Goal: Task Accomplishment & Management: Use online tool/utility

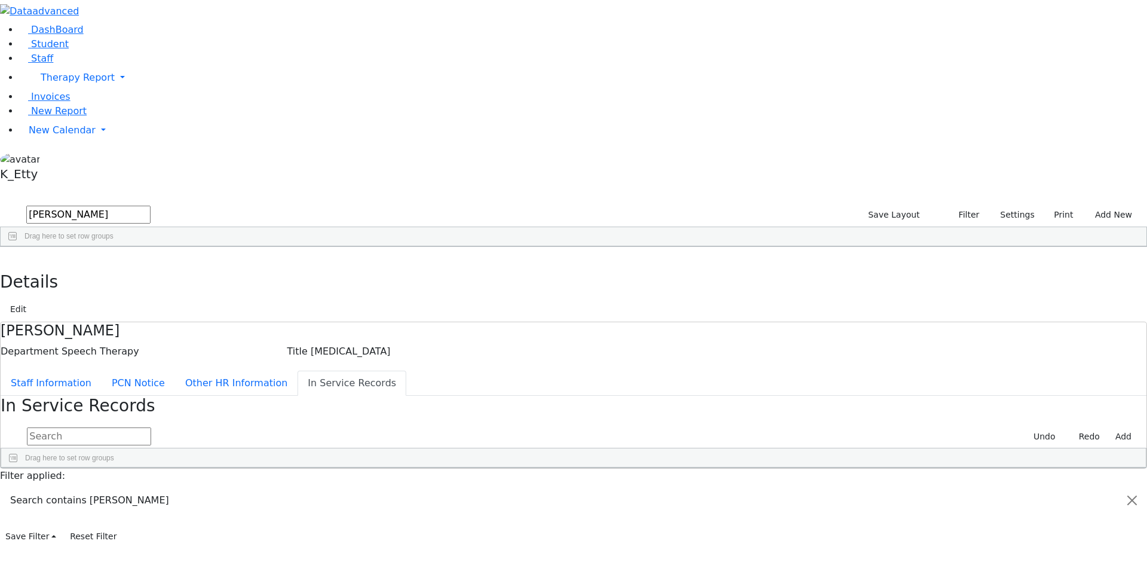
click at [581, 506] on div "Course 672 Touro [DATE] [DATE] 0" at bounding box center [561, 514] width 1121 height 17
click at [271, 506] on div "Press SPACE to deselect this row." at bounding box center [253, 514] width 38 height 17
type input "30"
click at [1110, 427] on button "Add" at bounding box center [1123, 436] width 27 height 19
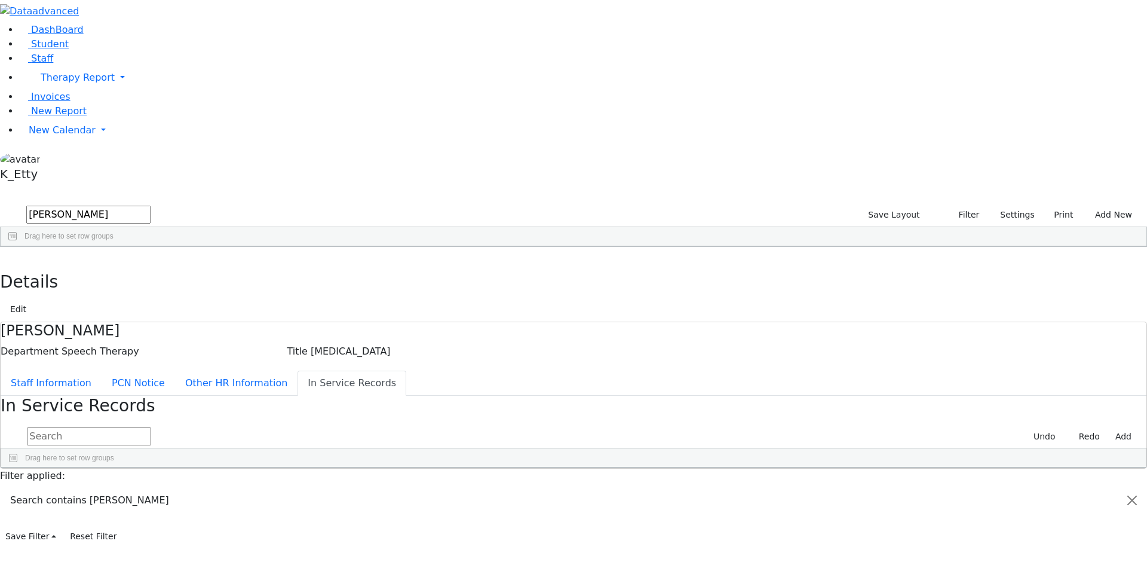
click at [89, 506] on div "Press SPACE to select this row." at bounding box center [45, 514] width 88 height 17
type input "Course 675"
type input "Touro"
drag, startPoint x: 575, startPoint y: 246, endPoint x: 565, endPoint y: 245, distance: 9.6
click at [247, 507] on input "[DATE]" at bounding box center [215, 515] width 65 height 16
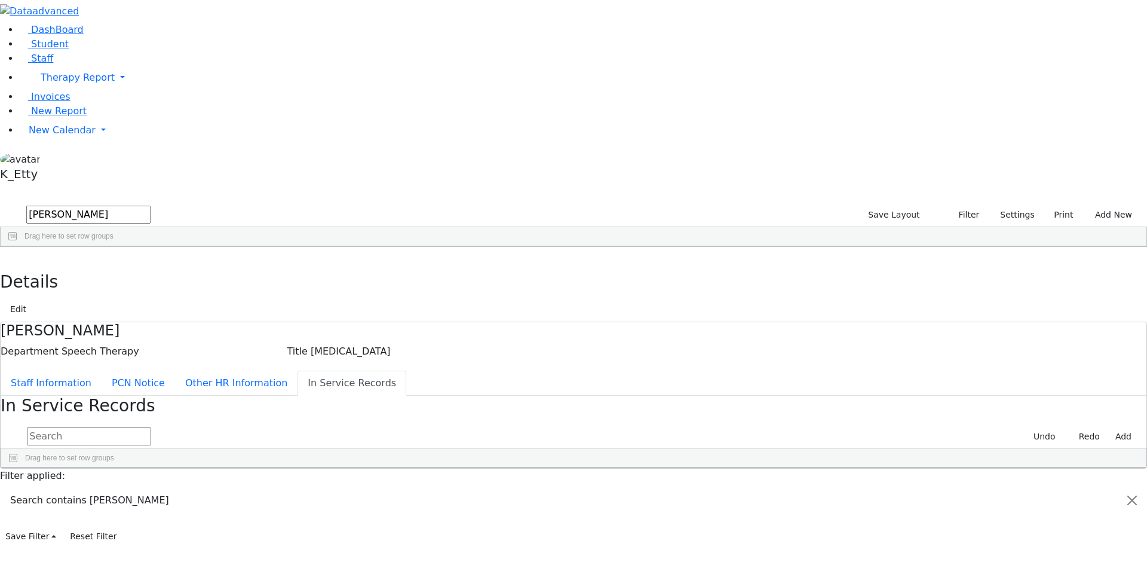
click at [247, 507] on input "[DATE]" at bounding box center [215, 515] width 65 height 16
type input "[DATE]"
click at [271, 506] on div "Press SPACE to deselect this row." at bounding box center [253, 514] width 38 height 17
type input "30"
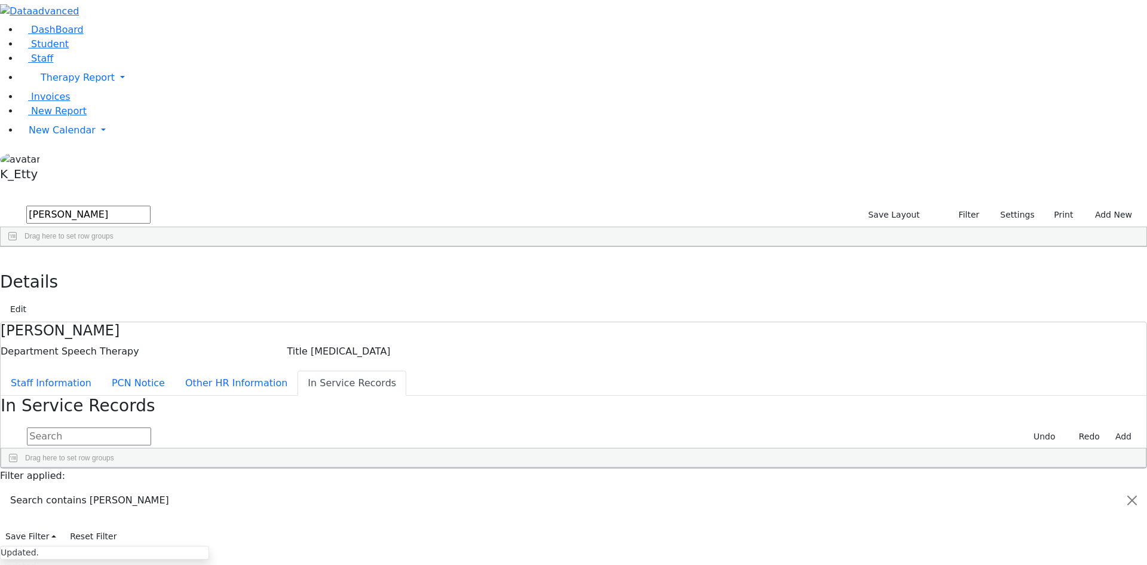
type input "30"
click at [1110, 427] on button "Add" at bounding box center [1123, 436] width 27 height 19
click at [89, 506] on div "Press SPACE to select this row." at bounding box center [45, 514] width 88 height 17
type input "Course 671"
click at [182, 506] on div "Press SPACE to deselect this row." at bounding box center [135, 514] width 93 height 17
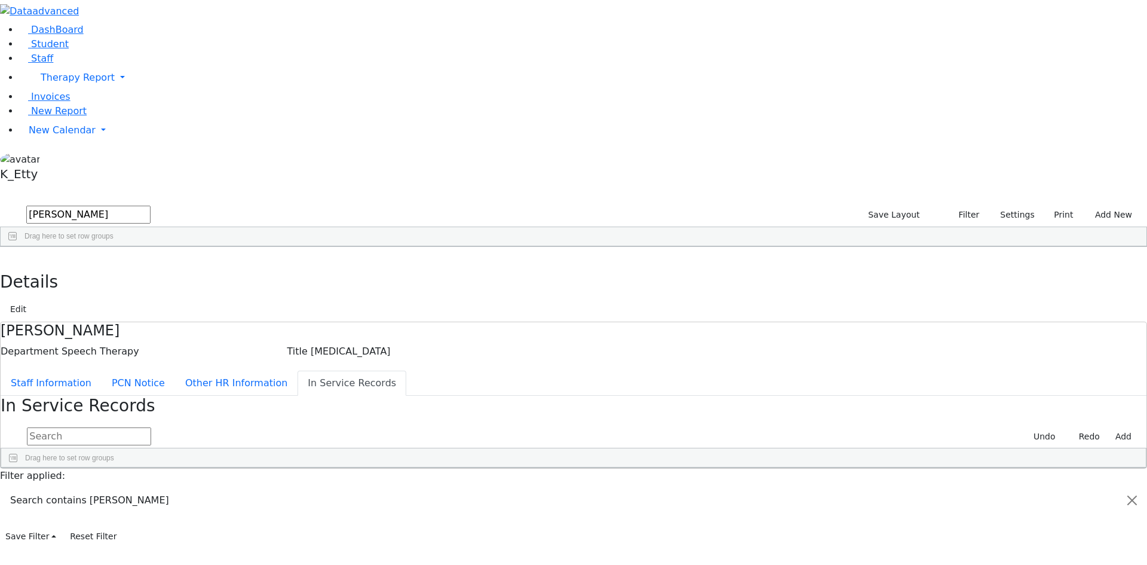
type input "Touro"
click at [234, 506] on div "[DATE]" at bounding box center [207, 514] width 51 height 17
click at [247, 507] on input "[DATE]" at bounding box center [215, 515] width 65 height 16
type input "[DATE]"
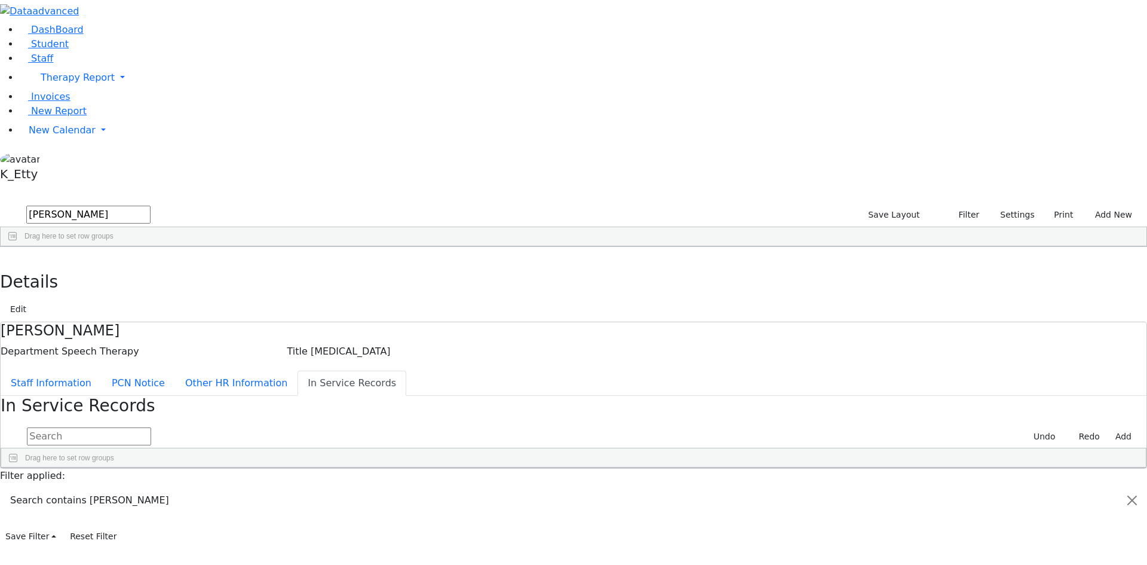
click at [271, 506] on div "Press SPACE to deselect this row." at bounding box center [253, 514] width 38 height 17
type input "30"
click at [1110, 427] on button "Add" at bounding box center [1123, 436] width 27 height 19
click at [89, 506] on div "Press SPACE to select this row." at bounding box center [45, 514] width 88 height 17
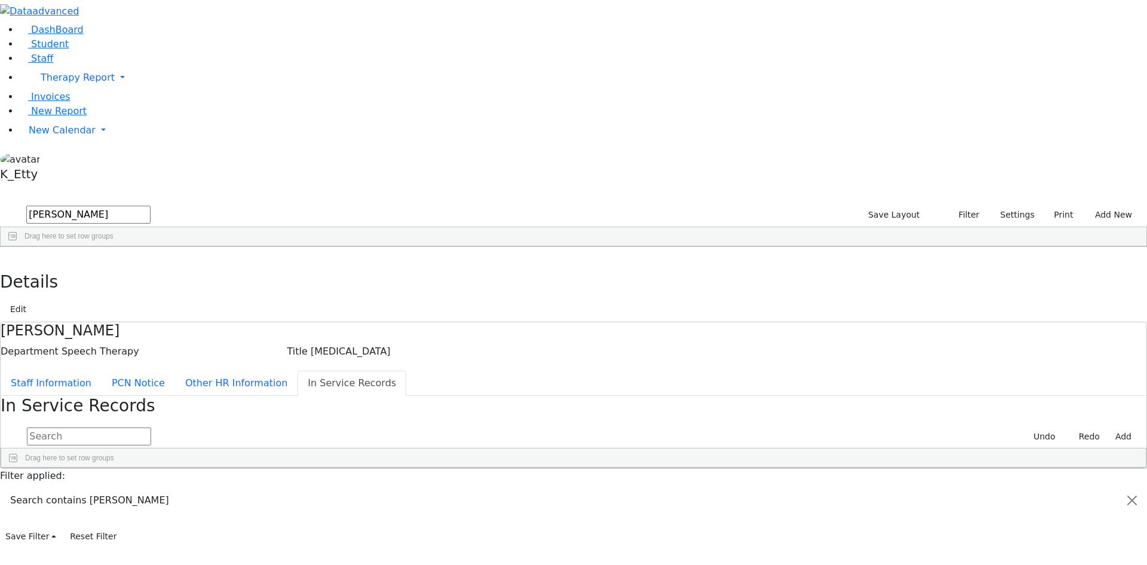
type input "Course 673"
click at [182, 506] on div "Press SPACE to deselect this row." at bounding box center [135, 514] width 93 height 17
type input "Touro"
click at [234, 506] on div "[DATE]" at bounding box center [207, 514] width 51 height 17
click at [247, 507] on input "[DATE]" at bounding box center [215, 515] width 65 height 16
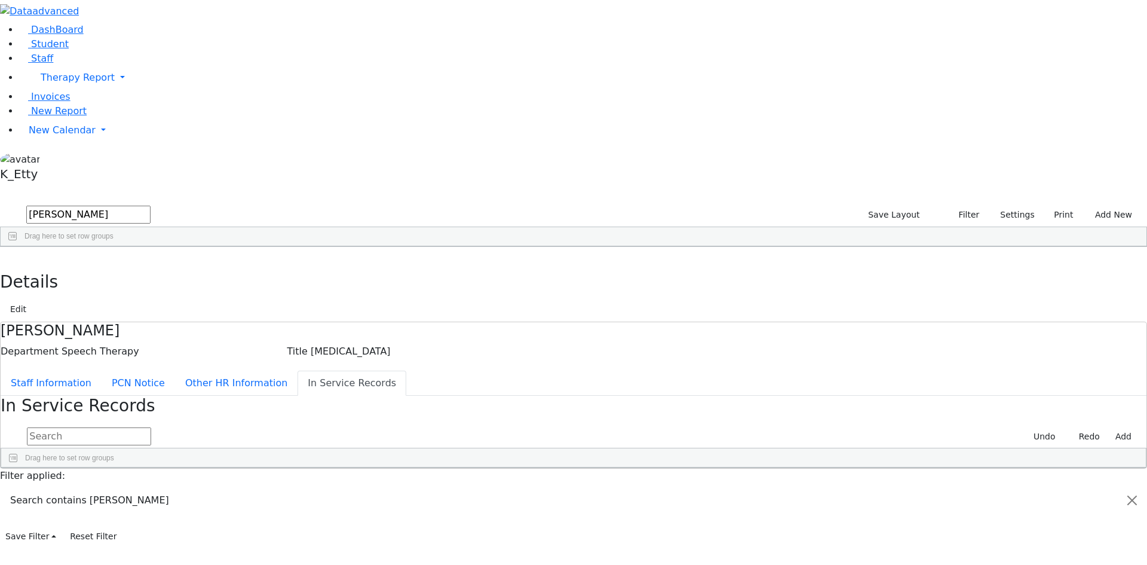
click at [247, 507] on input "[DATE]" at bounding box center [215, 515] width 65 height 16
type input "[DATE]"
type input "2"
click at [234, 506] on div "[DATE]" at bounding box center [207, 514] width 51 height 17
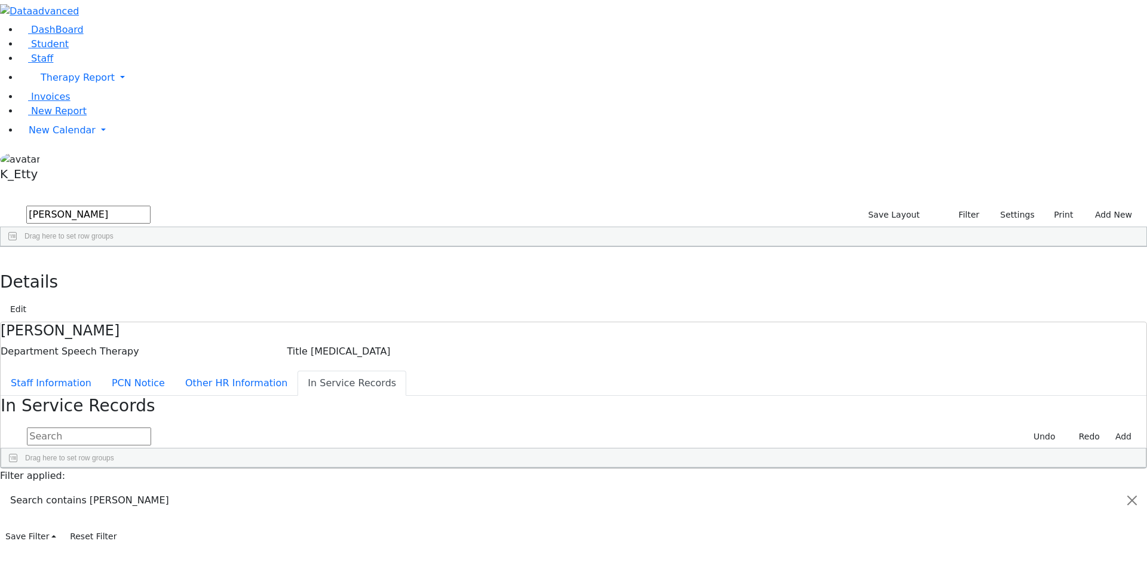
click at [247, 507] on input "[DATE]" at bounding box center [215, 515] width 65 height 16
type input "[DATE]"
click at [271, 506] on div "Press SPACE to deselect this row." at bounding box center [253, 514] width 38 height 17
type input "30"
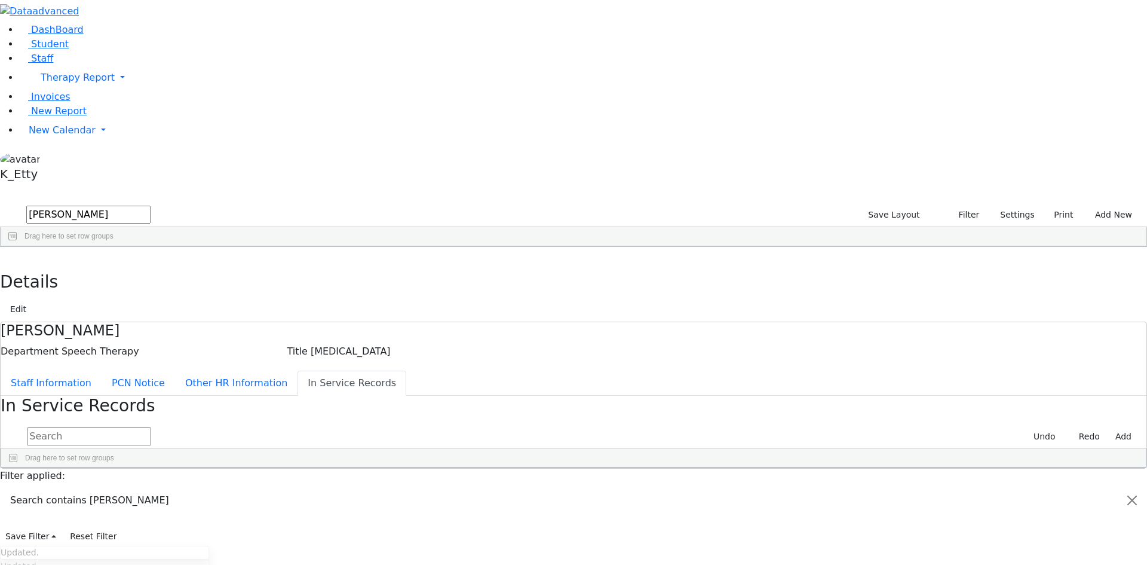
type input "30"
click at [589, 556] on div "Press SPACE to select this row." at bounding box center [563, 564] width 51 height 17
type input "[DATE]"
click at [724, 556] on div "0 Course 673 Touro [DATE] 30 30 [DATE] 1 2 0 [DATE]" at bounding box center [362, 564] width 723 height 17
click at [682, 556] on div "Press SPACE to deselect this row." at bounding box center [635, 564] width 93 height 17
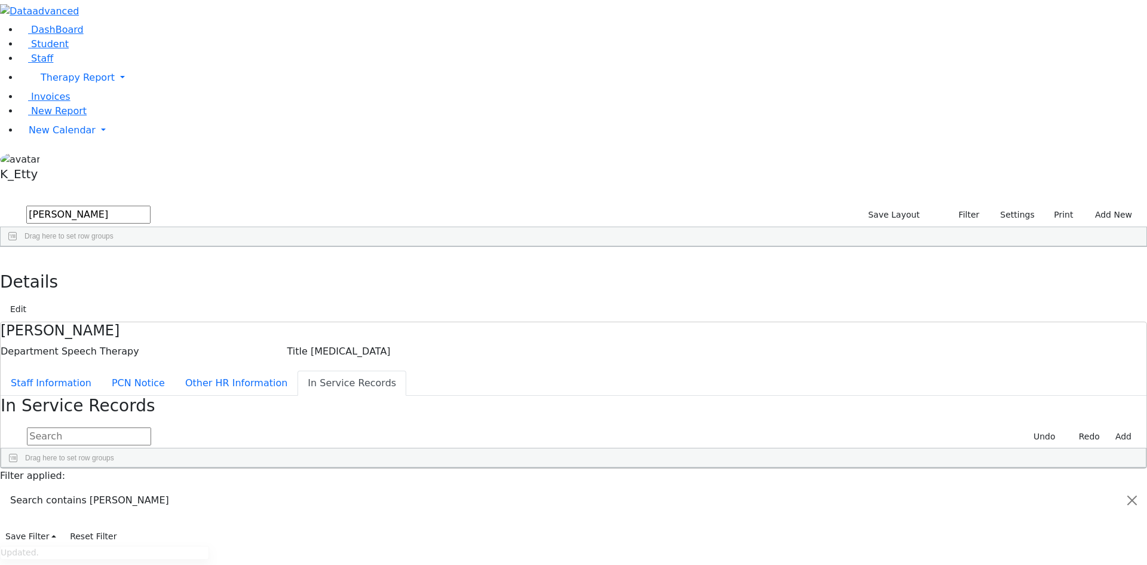
click at [911, 506] on div "0 Course 672 Touro [DATE] 30 30 [DATE] 0 3 0 0 Course 675 Touro [DATE] 30 30 [D…" at bounding box center [561, 539] width 1121 height 67
type input "In-Service Records for - [PERSON_NAME]"
select select "landscape"
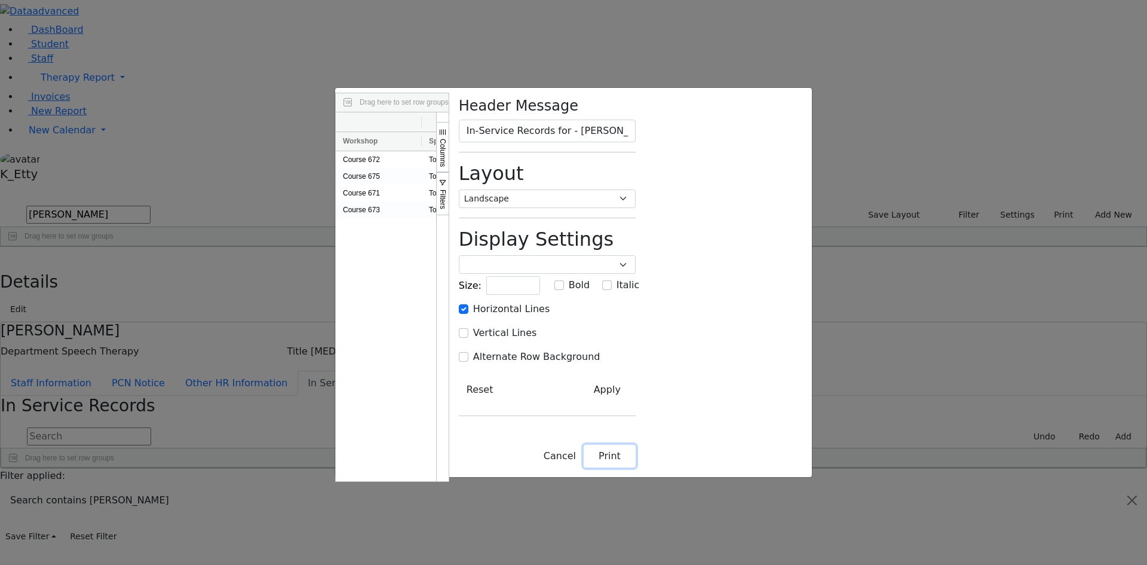
drag, startPoint x: 986, startPoint y: 524, endPoint x: 969, endPoint y: 511, distance: 21.4
click at [636, 467] on button "Print" at bounding box center [610, 456] width 52 height 23
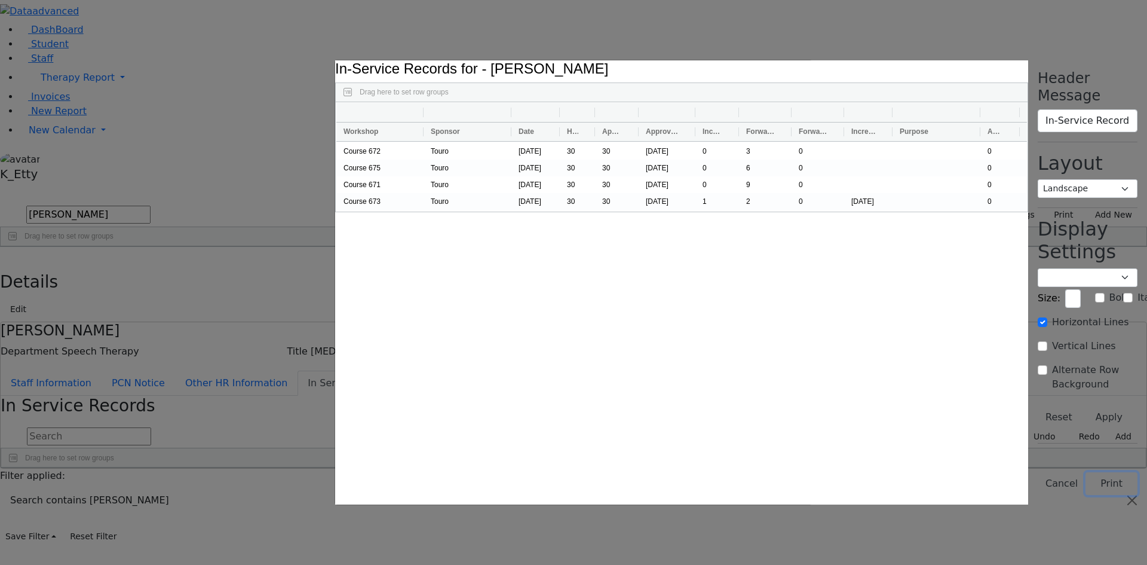
select select "portrait"
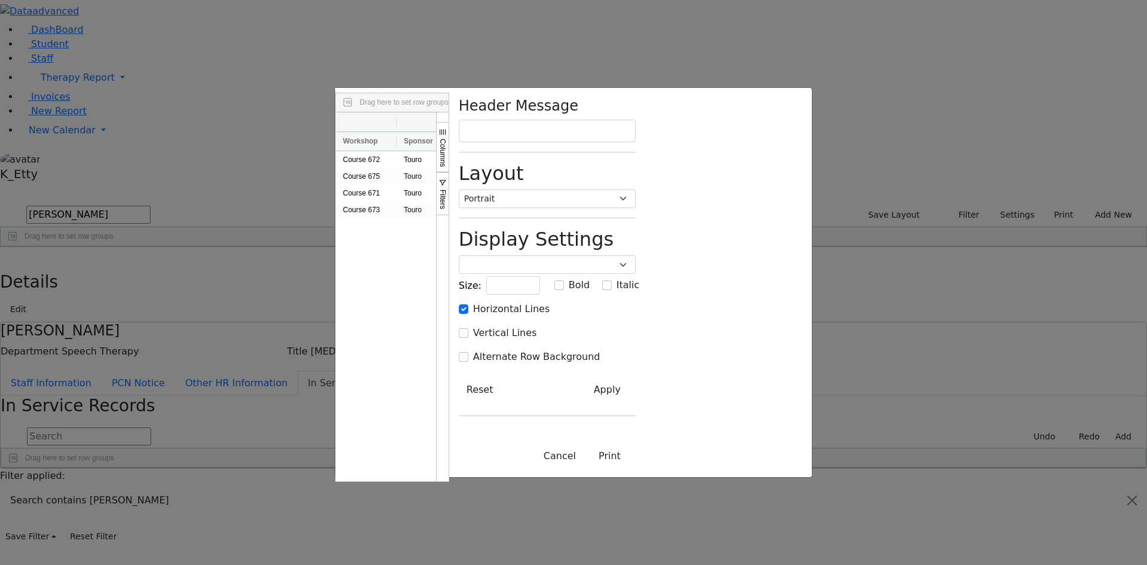
click at [336, 250] on div "Course 672 Touro [DATE] 30 30 [DATE] 0 3 0 0 Course 675 Touro [DATE] 30 30 [DAT…" at bounding box center [386, 316] width 100 height 330
